Goal: Task Accomplishment & Management: Use online tool/utility

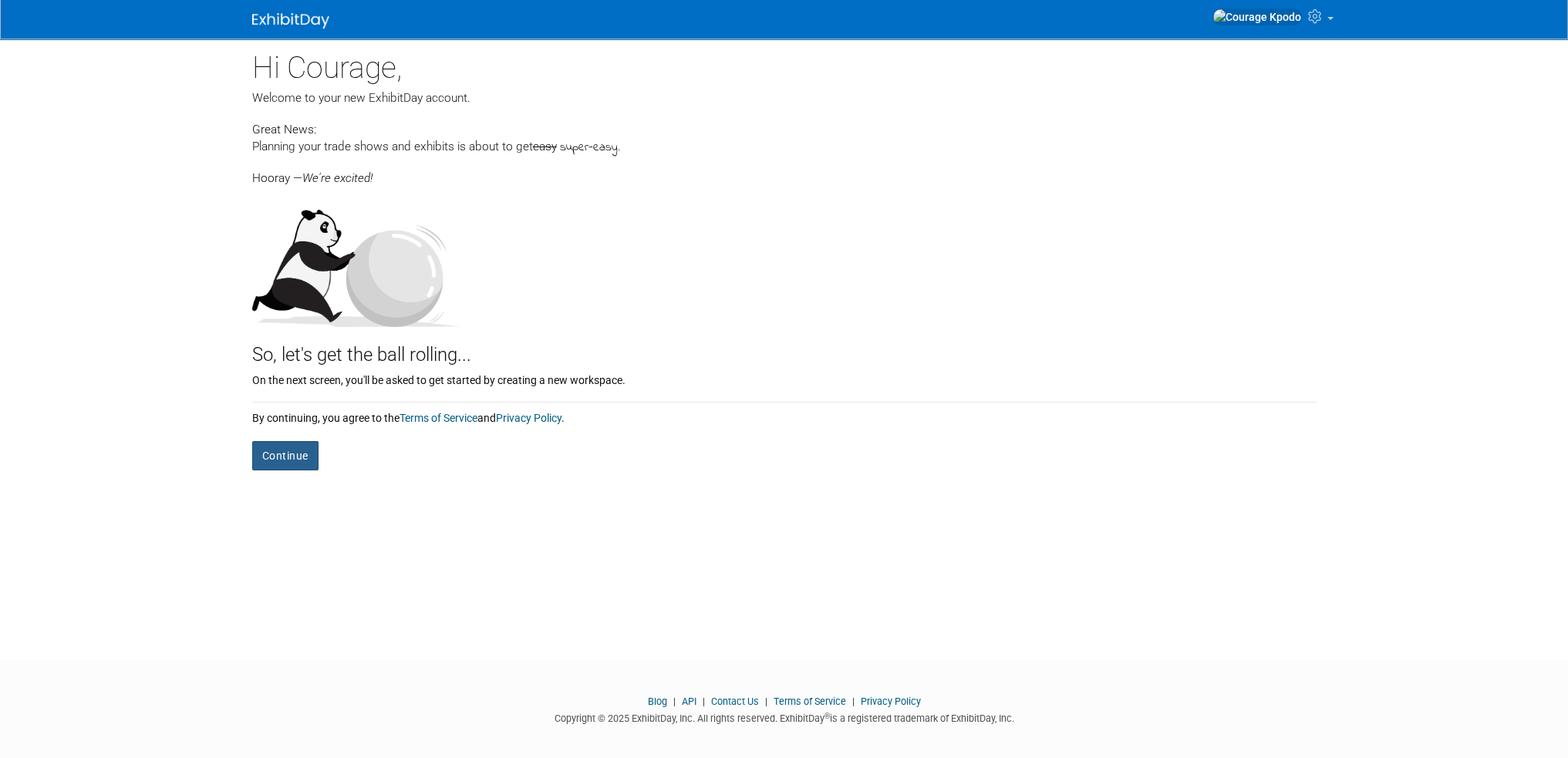
click at [293, 468] on button "Continue" at bounding box center [285, 456] width 67 height 29
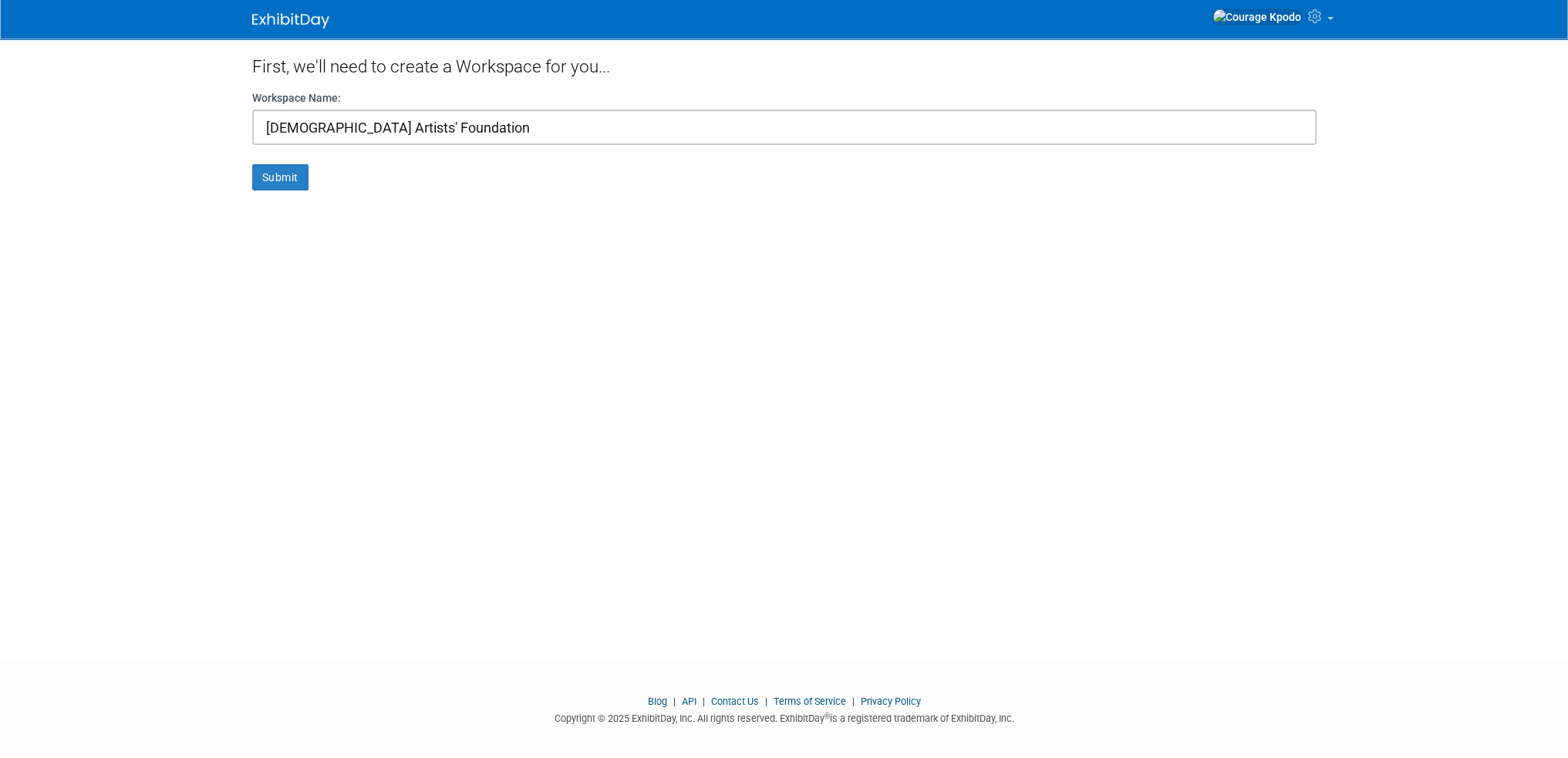
type input "[DEMOGRAPHIC_DATA] Artists' Foundation"
click at [252, 164] on button "Submit" at bounding box center [280, 177] width 56 height 26
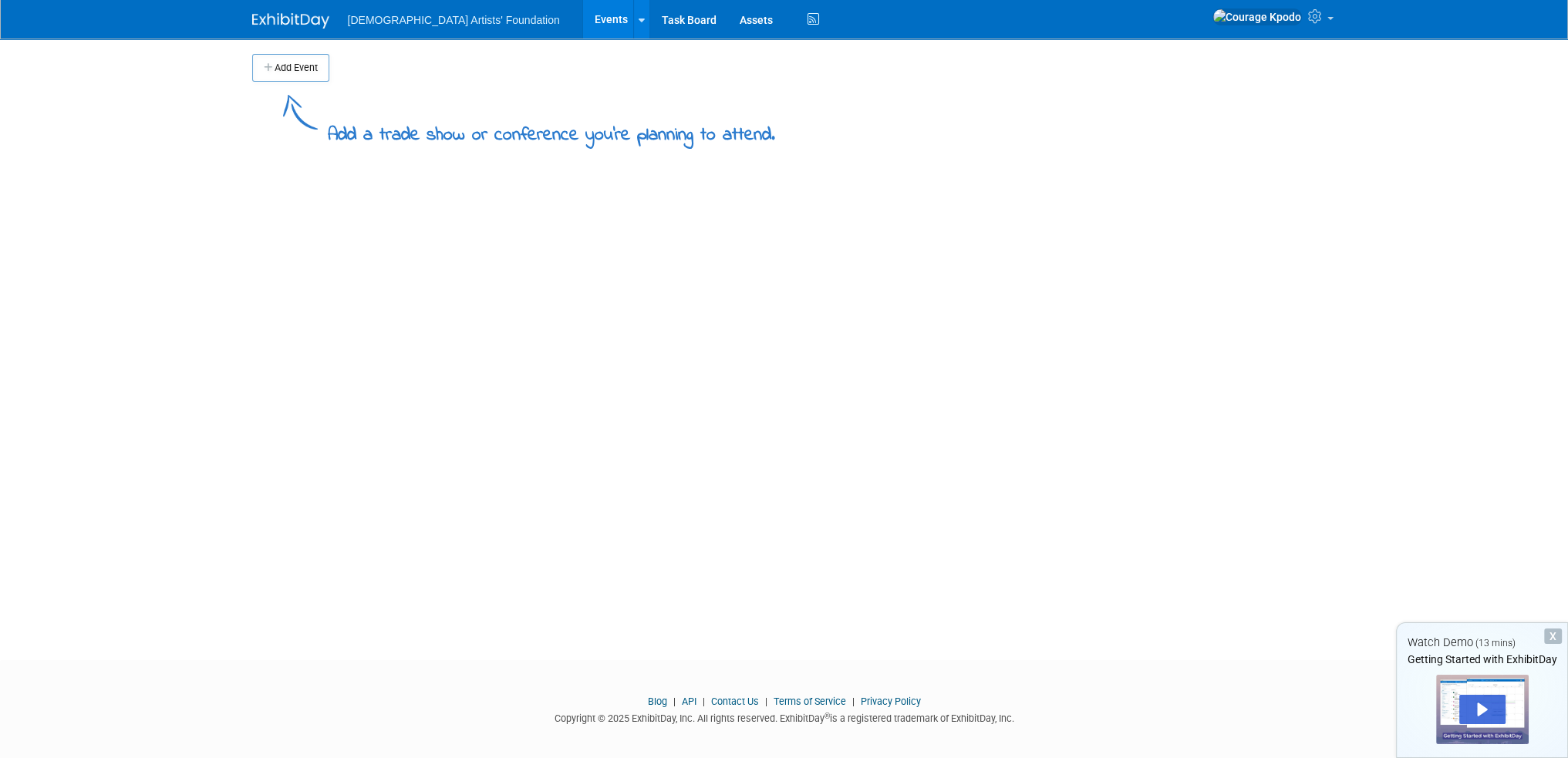
click at [292, 70] on button "Add Event" at bounding box center [291, 68] width 77 height 28
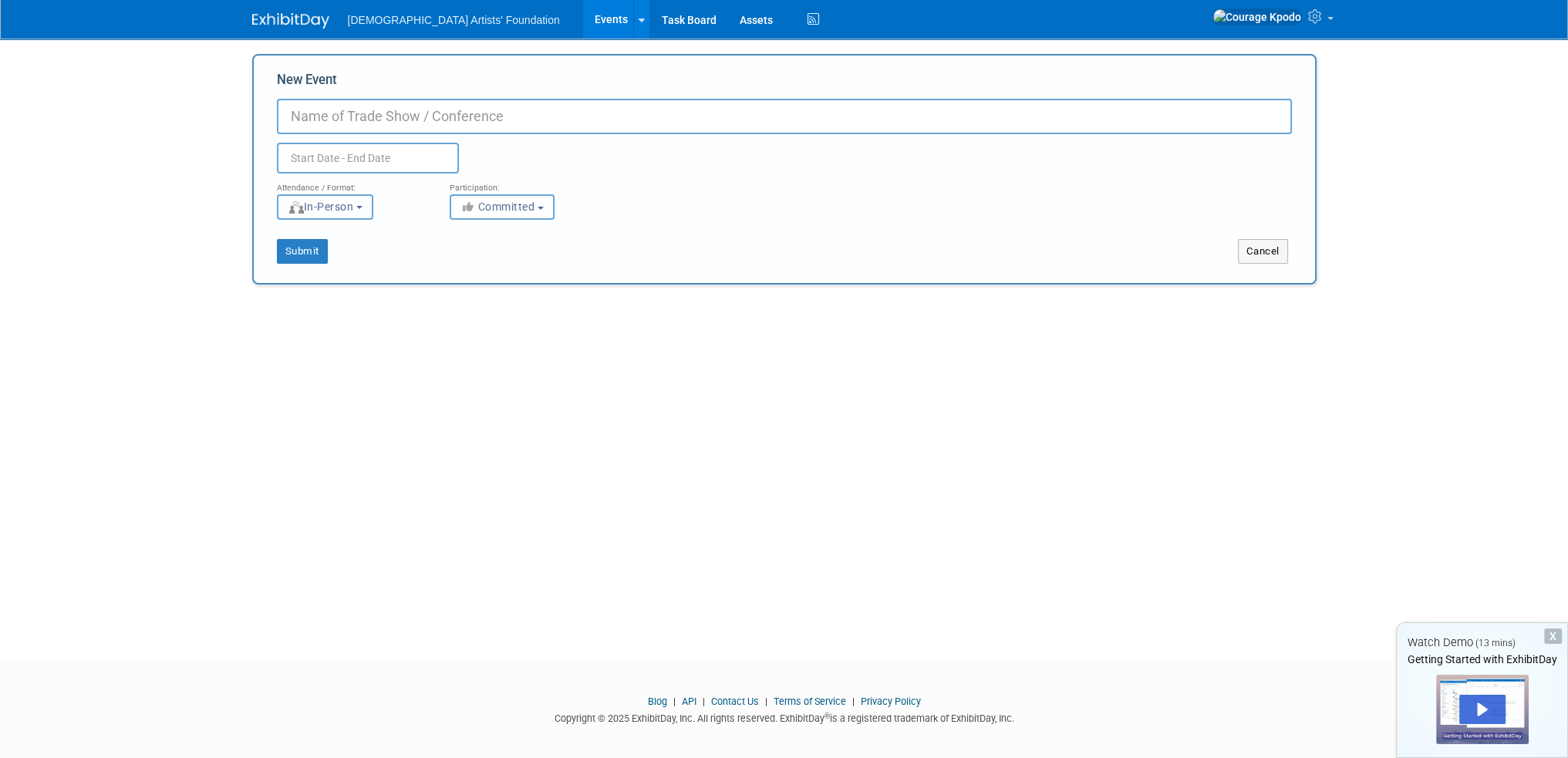
click at [338, 212] on span "In-Person" at bounding box center [321, 207] width 67 height 13
click at [490, 204] on span "Committed" at bounding box center [498, 207] width 74 height 13
click at [813, 204] on div "Attendance / Format: <img src="https://www.exhibitday.com/Images/Format-InPerso…" at bounding box center [784, 197] width 1039 height 46
click at [650, 27] on link "Task Board" at bounding box center [689, 19] width 78 height 39
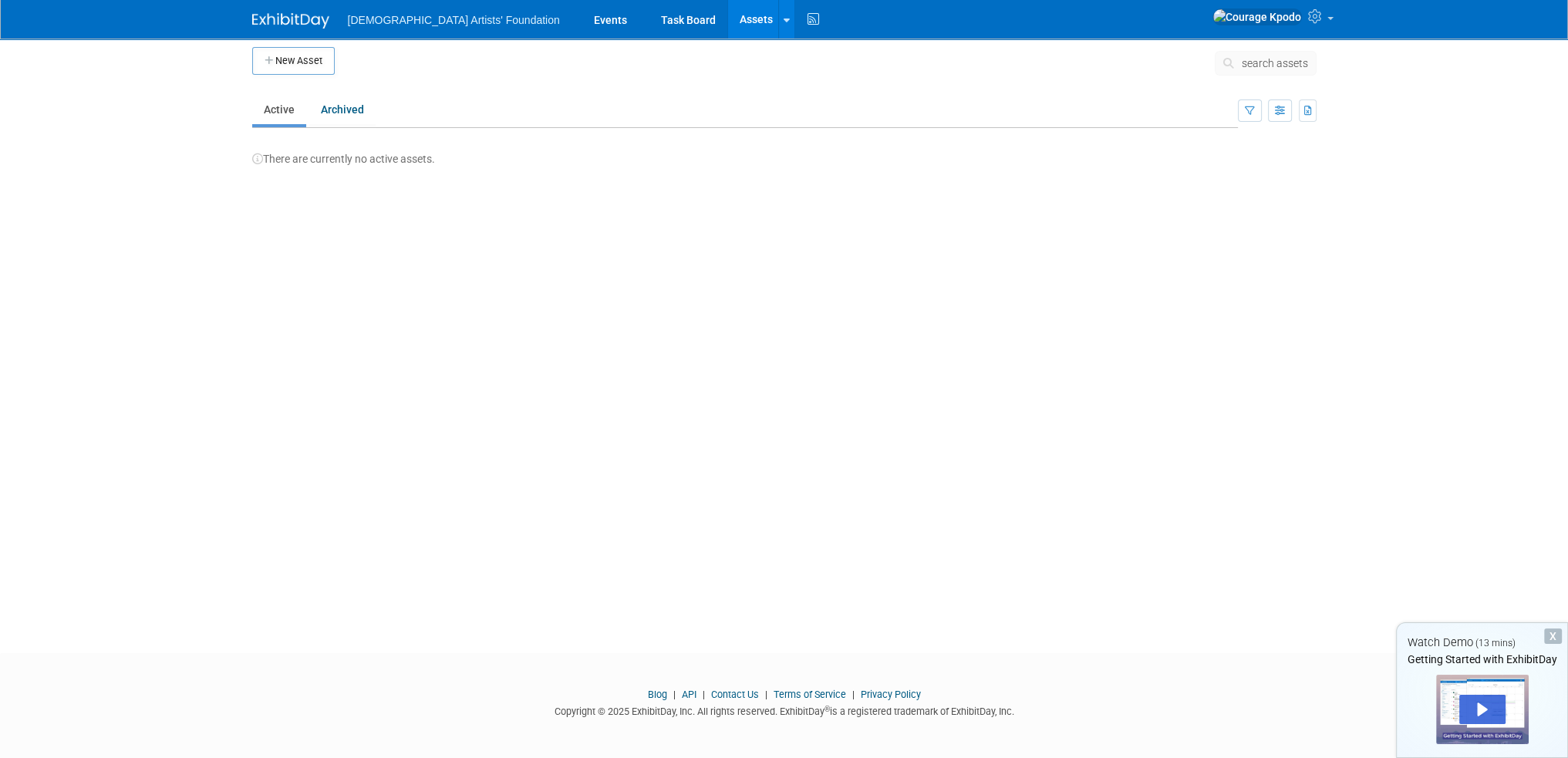
scroll to position [10, 0]
click at [804, 12] on icon at bounding box center [813, 19] width 19 height 24
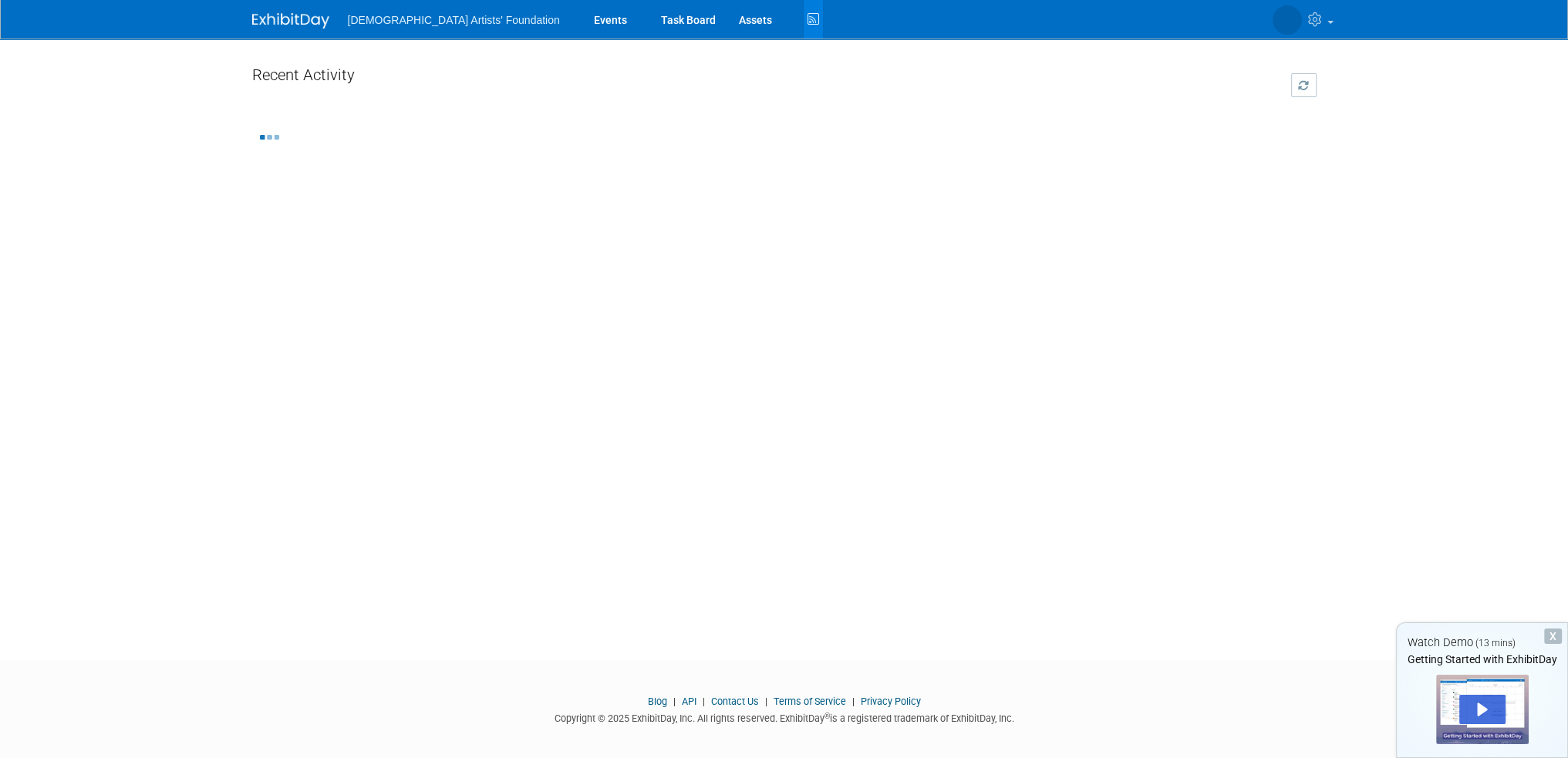
drag, startPoint x: 1012, startPoint y: 328, endPoint x: 1090, endPoint y: 203, distance: 147.3
click at [1018, 326] on div "Recent Activity load more..." at bounding box center [784, 335] width 1088 height 594
